Goal: Find contact information: Obtain details needed to contact an individual or organization

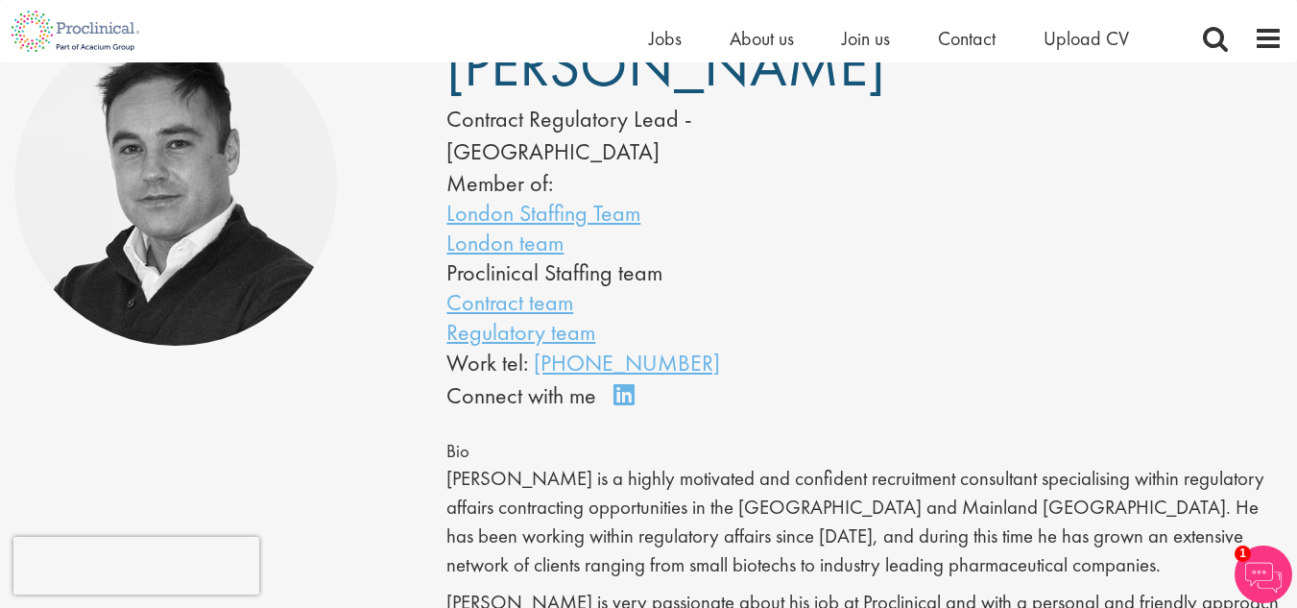
scroll to position [96, 0]
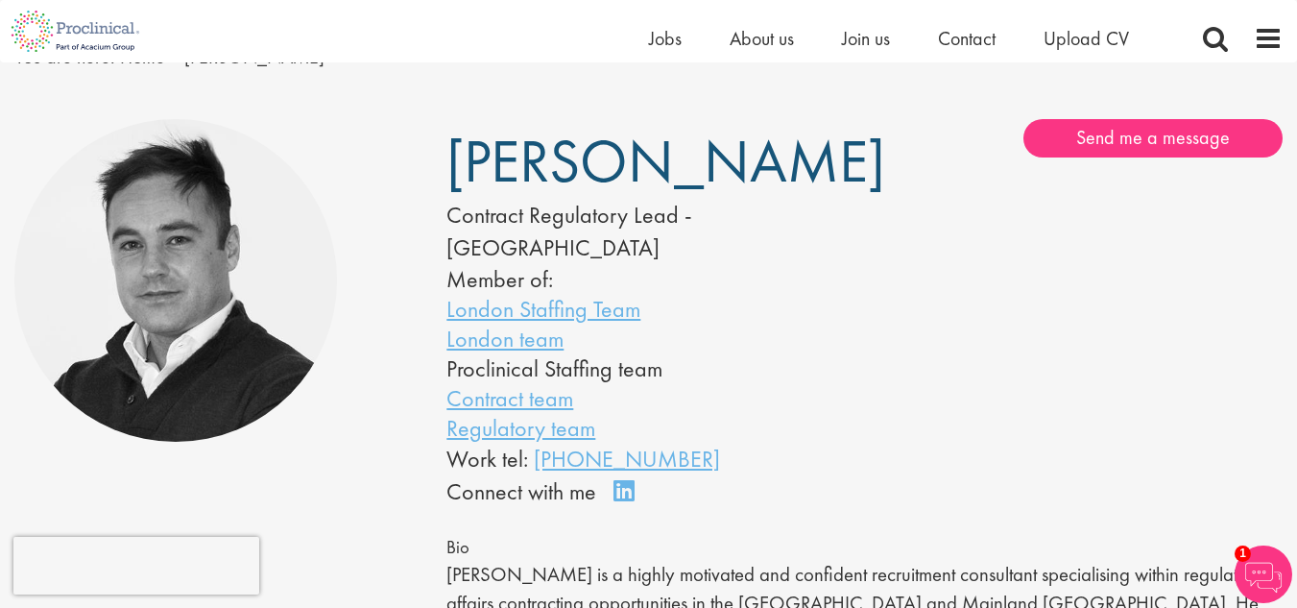
drag, startPoint x: 726, startPoint y: 418, endPoint x: 580, endPoint y: 425, distance: 146.2
click at [580, 443] on div "Work tel: [PHONE_NUMBER]" at bounding box center [627, 459] width 360 height 33
copy link "203 0789 542"
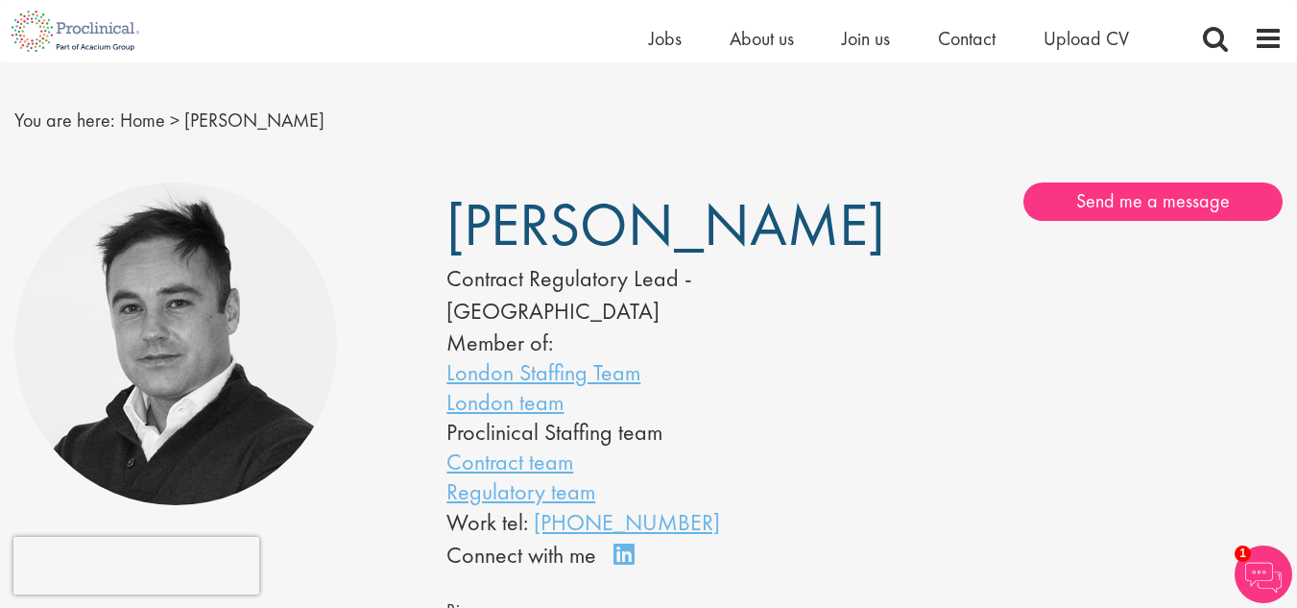
scroll to position [0, 0]
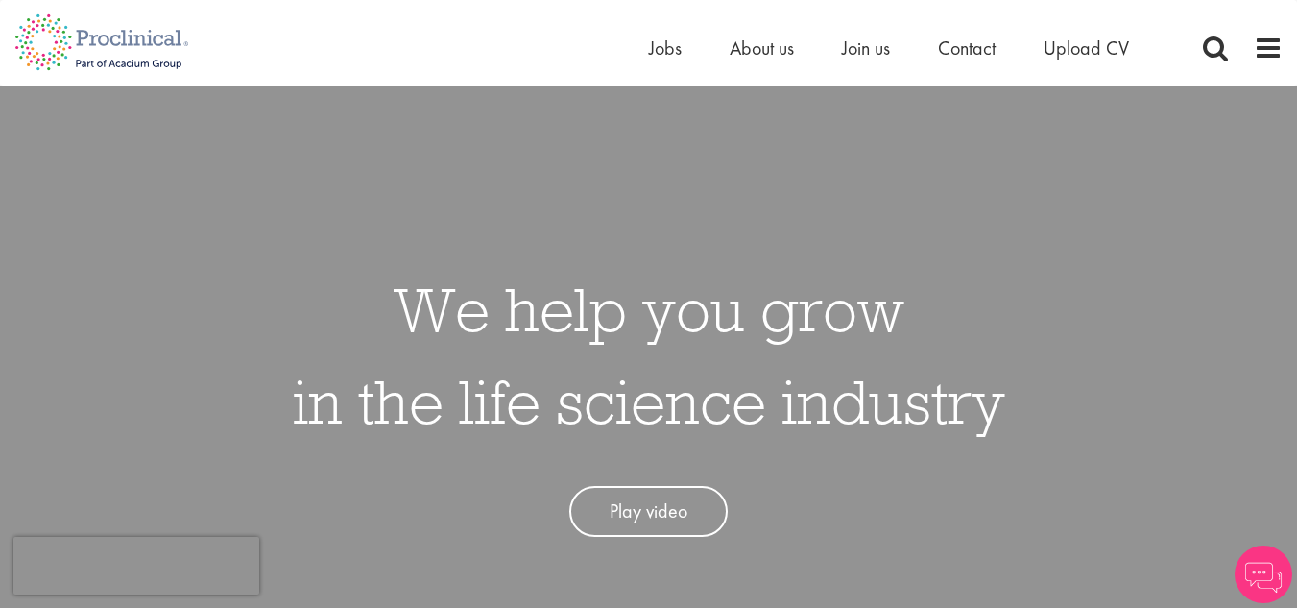
click at [983, 59] on li "Contact" at bounding box center [967, 48] width 58 height 29
click at [976, 53] on span "Contact" at bounding box center [967, 48] width 58 height 25
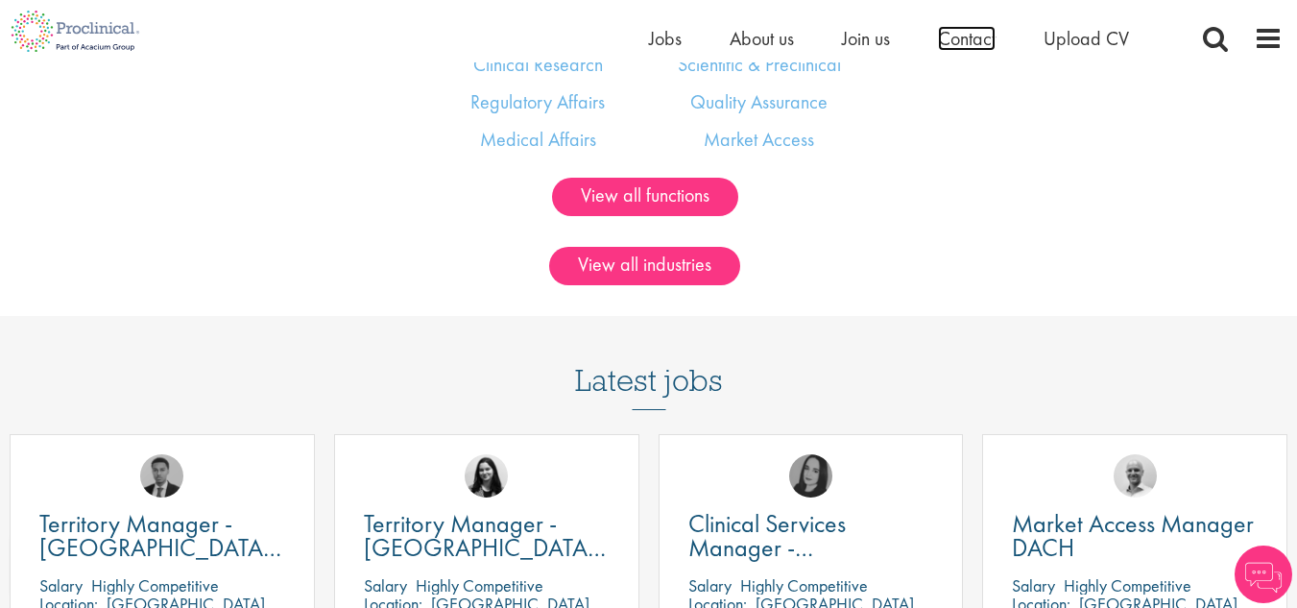
scroll to position [1356, 0]
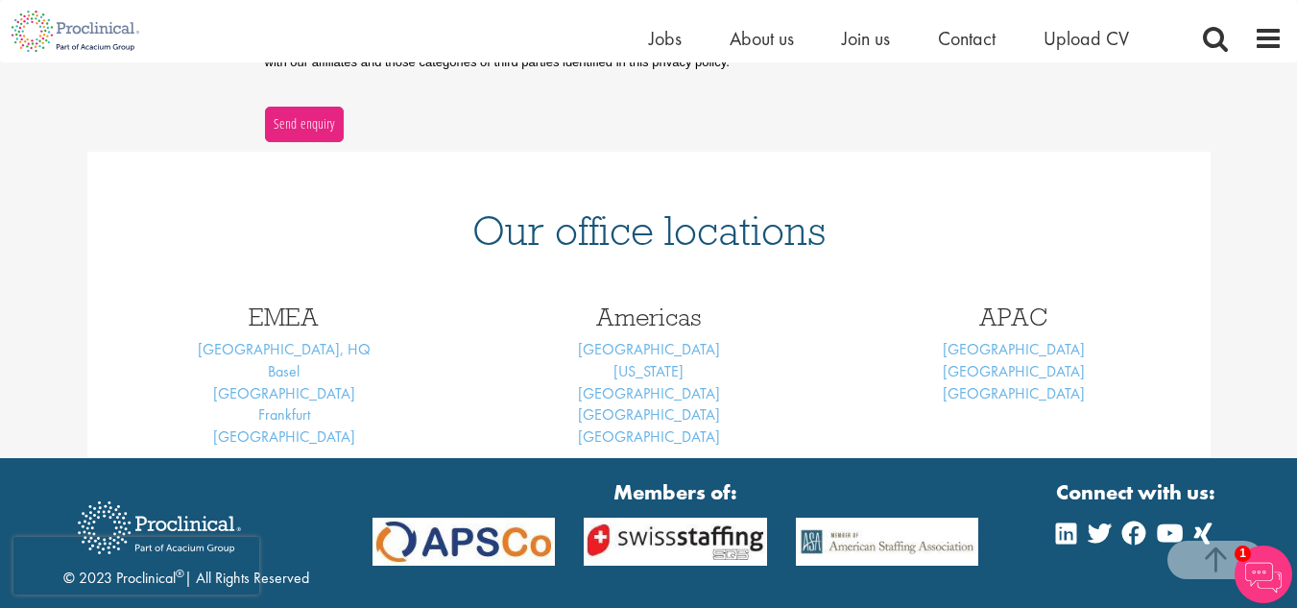
scroll to position [833, 0]
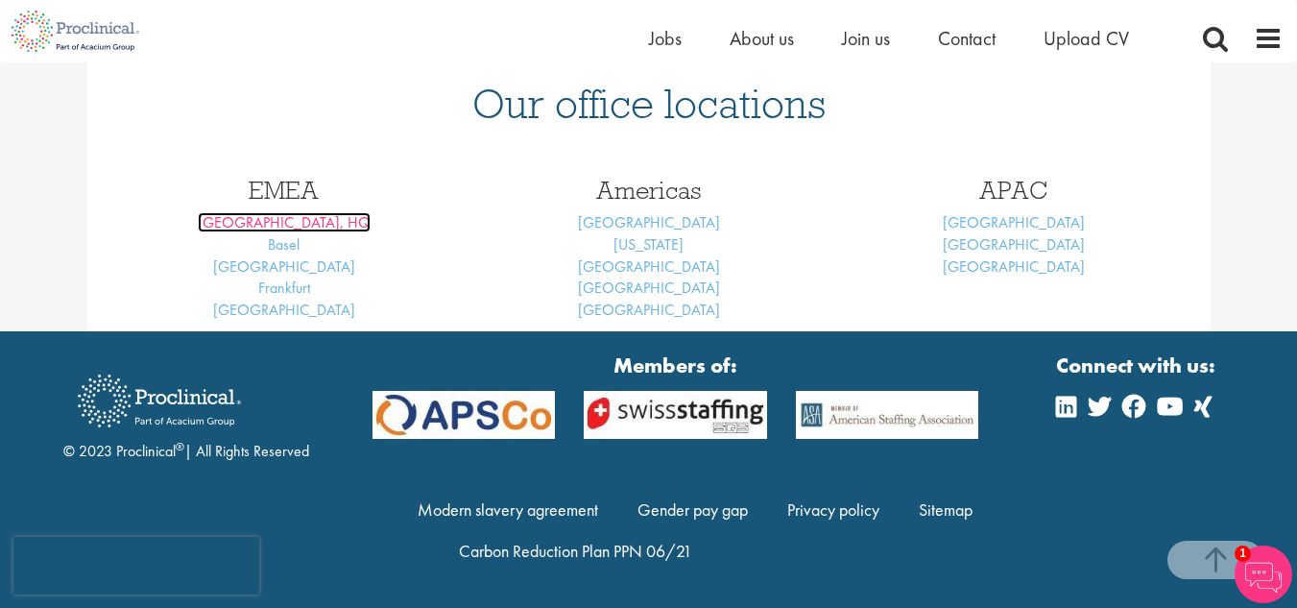
click at [308, 216] on link "London, HQ" at bounding box center [284, 222] width 173 height 20
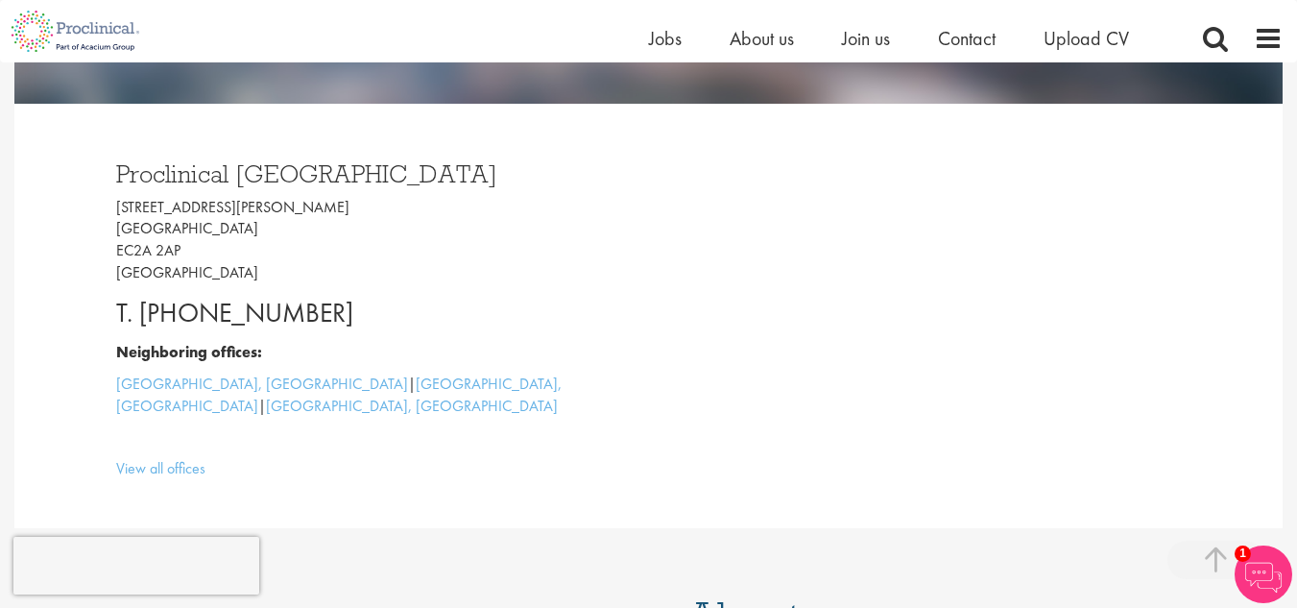
scroll to position [480, 0]
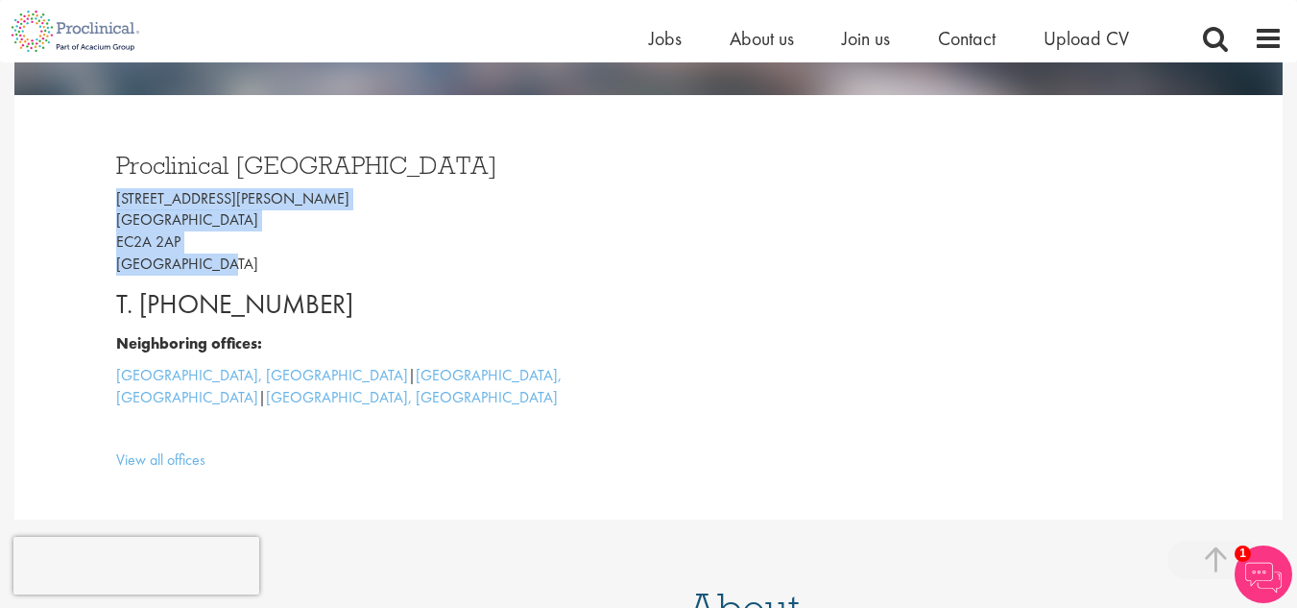
drag, startPoint x: 218, startPoint y: 257, endPoint x: 116, endPoint y: 181, distance: 126.9
click at [116, 181] on div "Proclinical London 9 Appold Street London EC2A 2AP United Kingdom T. +44 207 43…" at bounding box center [375, 307] width 547 height 348
copy p "9 Appold Street London EC2A 2AP United Kingdom"
drag, startPoint x: 367, startPoint y: 298, endPoint x: 188, endPoint y: 303, distance: 178.7
click at [188, 303] on p "T. +44 207 437 6824" at bounding box center [375, 304] width 519 height 38
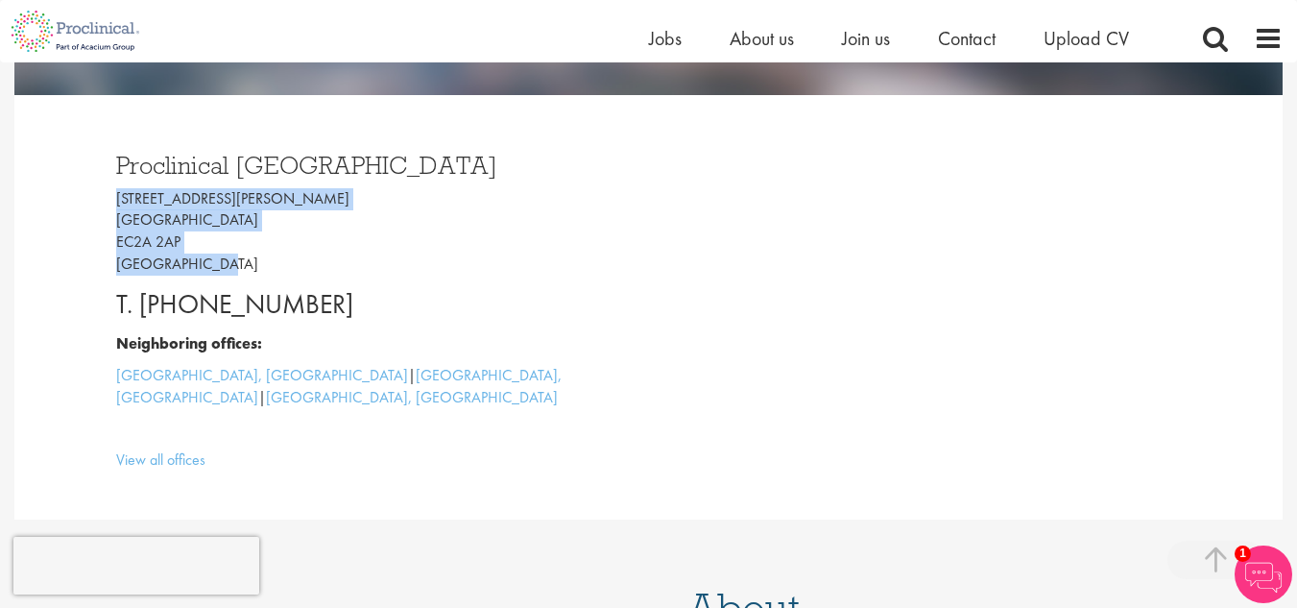
copy p "207 437 6824"
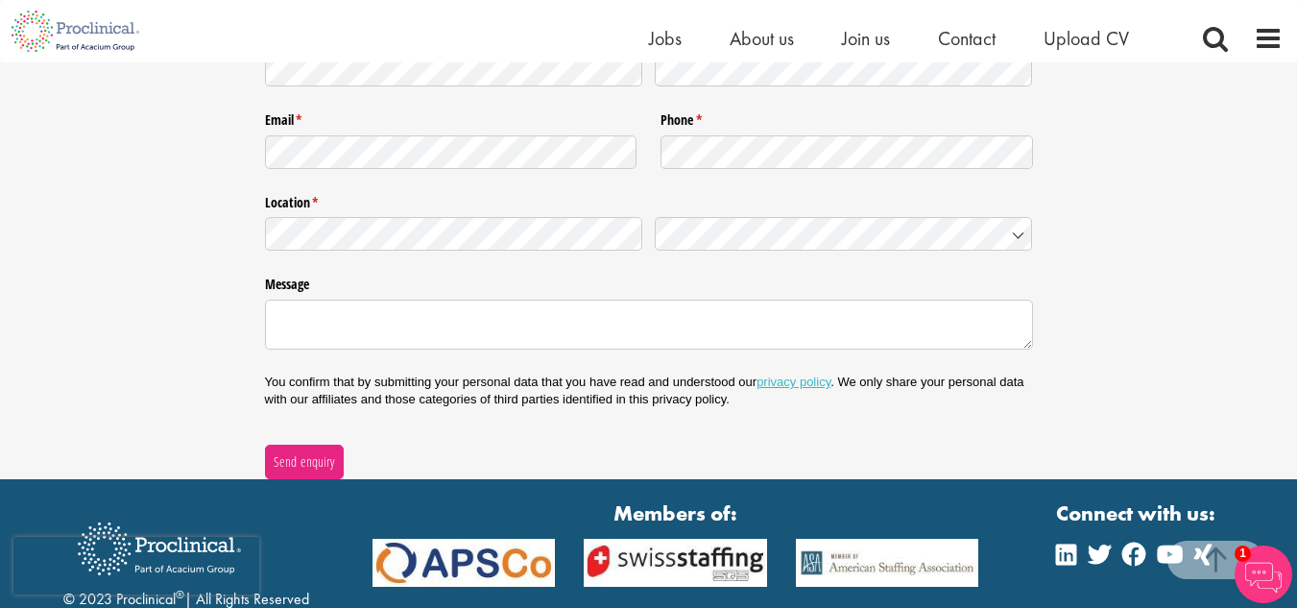
scroll to position [3412, 0]
